Goal: Task Accomplishment & Management: Use online tool/utility

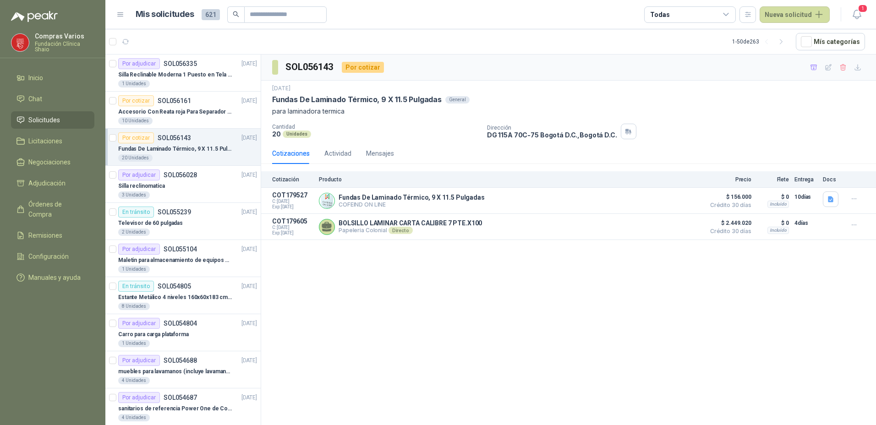
drag, startPoint x: 857, startPoint y: 196, endPoint x: 700, endPoint y: 254, distance: 167.6
click at [746, 284] on div "SOL056143 Por cotizar [DATE] Fundas De Laminado Térmico, 9 X 11.5 Pulgadas Gene…" at bounding box center [568, 242] width 615 height 374
click at [684, 200] on button "Detalles" at bounding box center [678, 201] width 43 height 12
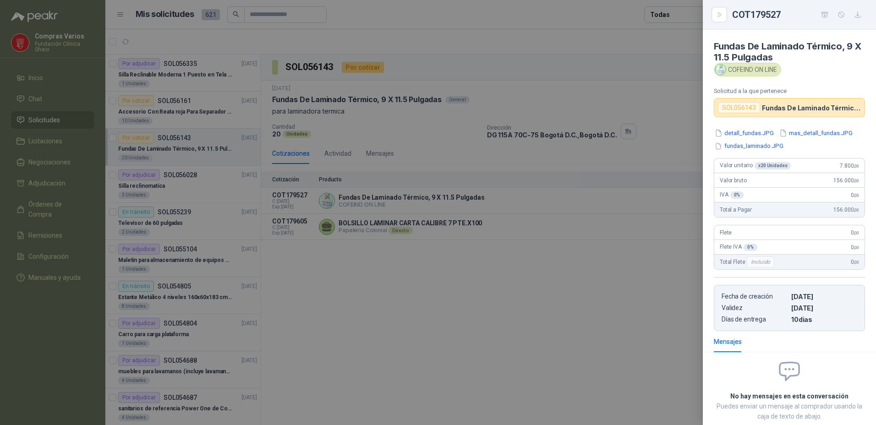
click at [616, 307] on div at bounding box center [438, 212] width 876 height 425
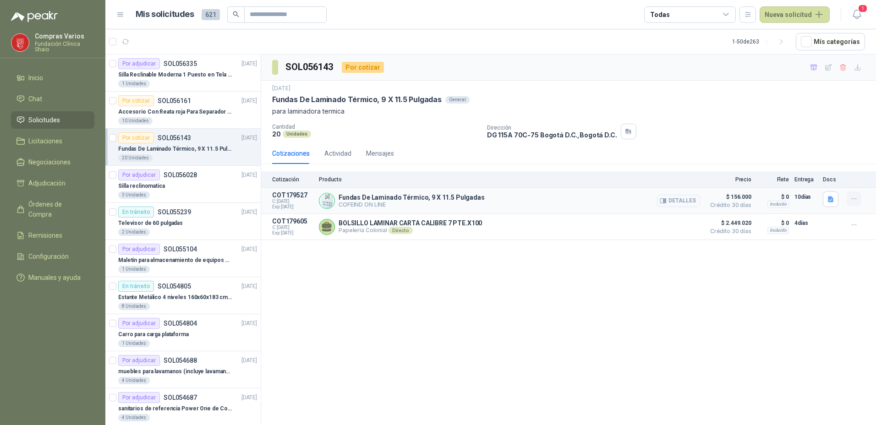
click at [858, 197] on button "button" at bounding box center [854, 199] width 15 height 15
click at [817, 161] on button "Añadir" at bounding box center [835, 162] width 73 height 15
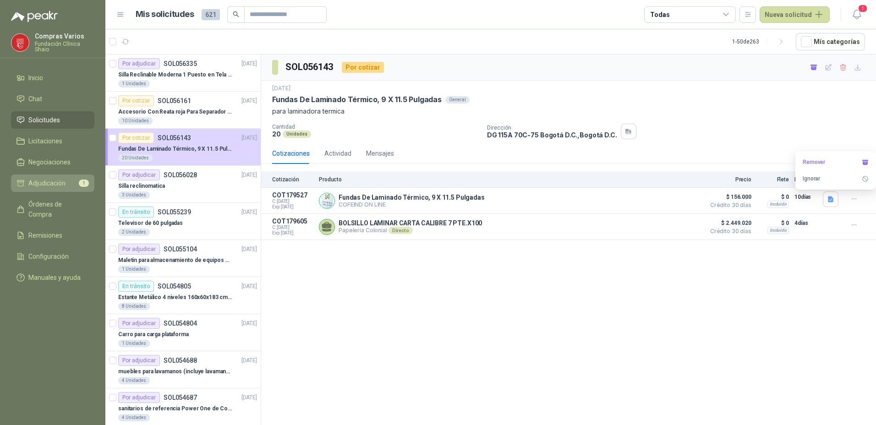
click at [29, 181] on span "Adjudicación" at bounding box center [46, 183] width 37 height 10
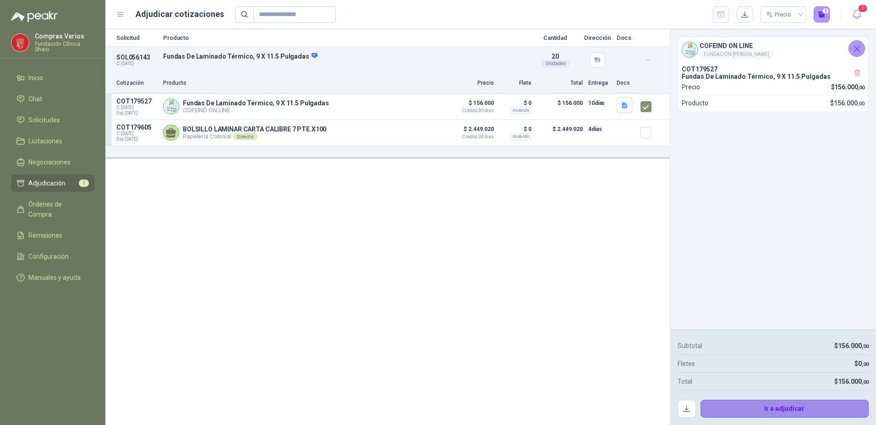
click at [788, 410] on button "Ir a adjudicar" at bounding box center [785, 409] width 169 height 18
